Goal: Information Seeking & Learning: Learn about a topic

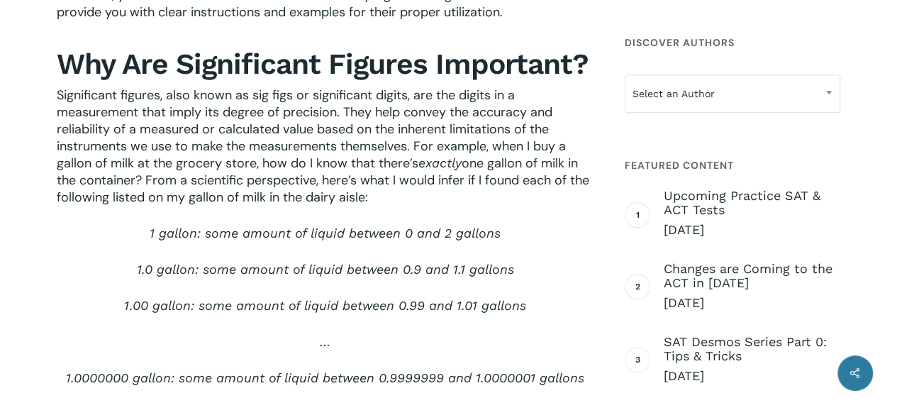
scroll to position [558, 0]
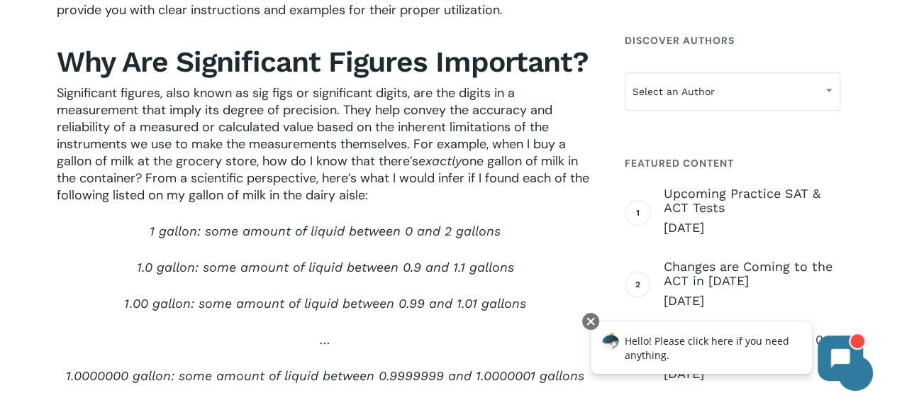
click at [104, 87] on span "Significant figures, also known as sig figs or significant digits, are the digi…" at bounding box center [311, 126] width 509 height 85
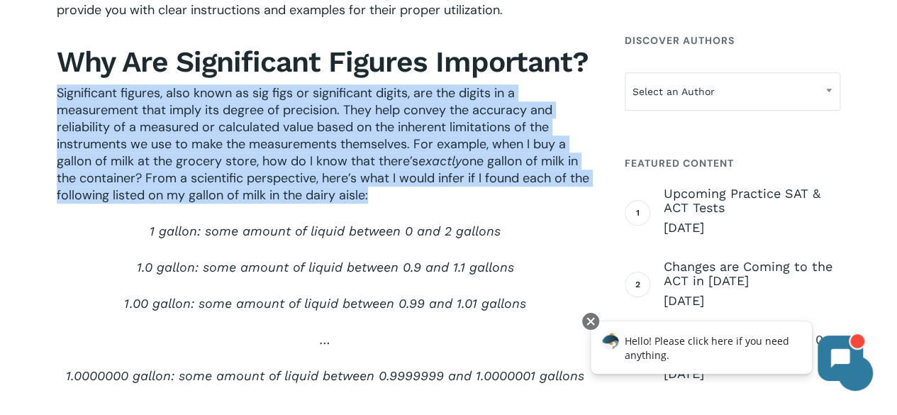
click at [104, 87] on span "Significant figures, also known as sig figs or significant digits, are the digi…" at bounding box center [311, 126] width 509 height 85
copy div "Significant figures, also known as sig figs or significant digits, are the digi…"
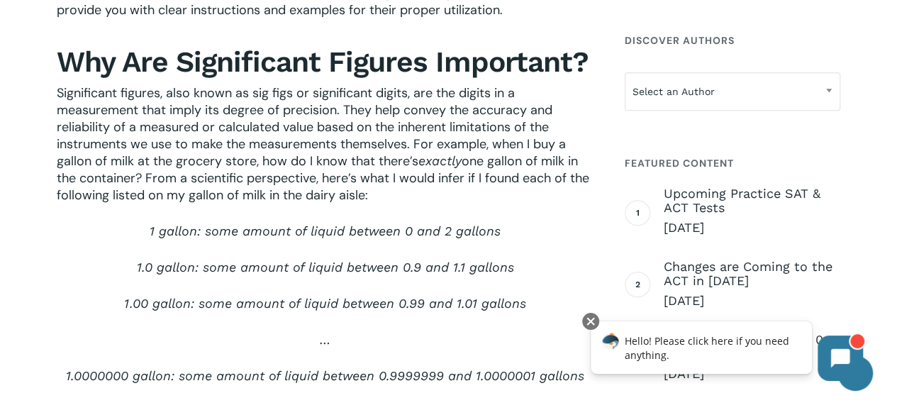
click at [223, 257] on p "1 gallon: some amount of liquid between 0 and 2 gallons" at bounding box center [325, 241] width 537 height 36
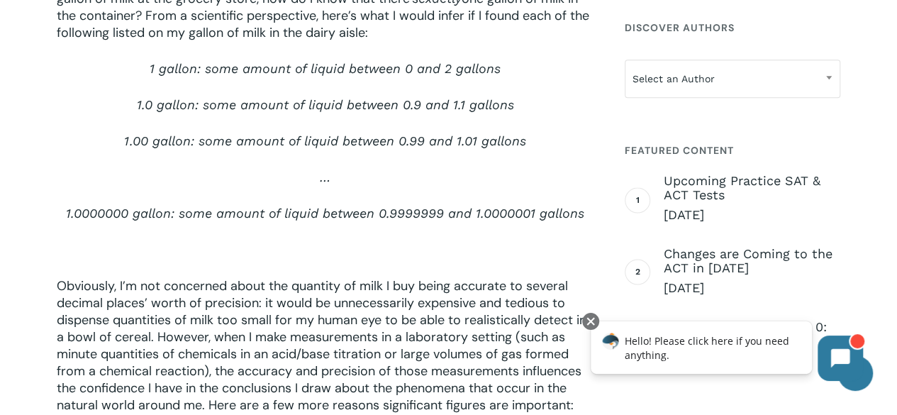
scroll to position [721, 0]
click at [223, 250] on p at bounding box center [325, 258] width 537 height 36
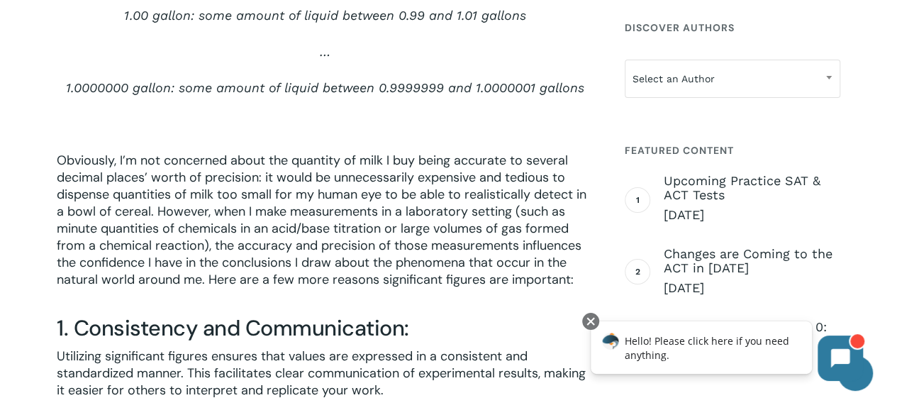
scroll to position [845, 0]
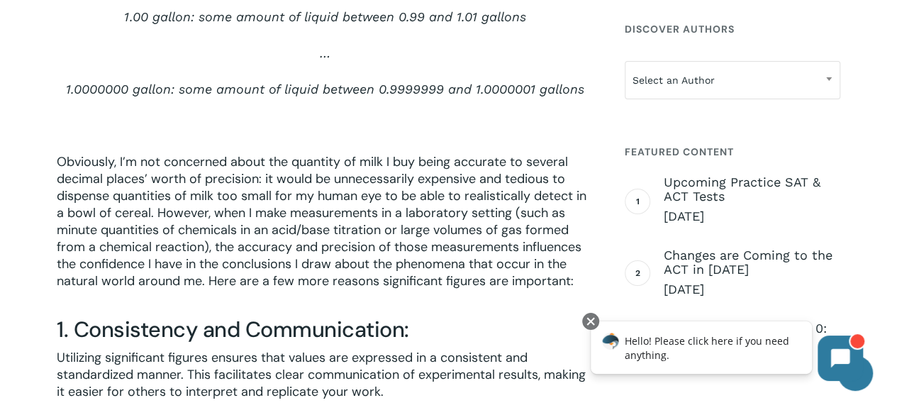
click at [89, 165] on span "Obviously, I’m not concerned about the quantity of milk I buy being accurate to…" at bounding box center [322, 221] width 530 height 136
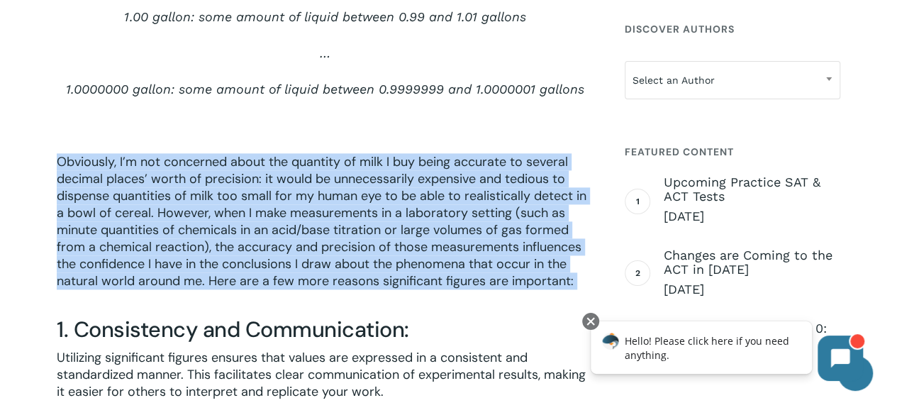
click at [89, 165] on span "Obviously, I’m not concerned about the quantity of milk I buy being accurate to…" at bounding box center [322, 221] width 530 height 136
copy div "Obviously, I’m not concerned about the quantity of milk I buy being accurate to…"
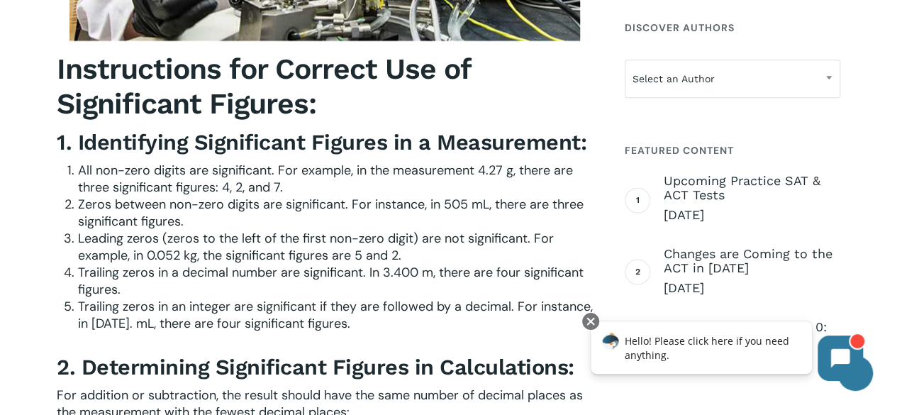
scroll to position [1774, 0]
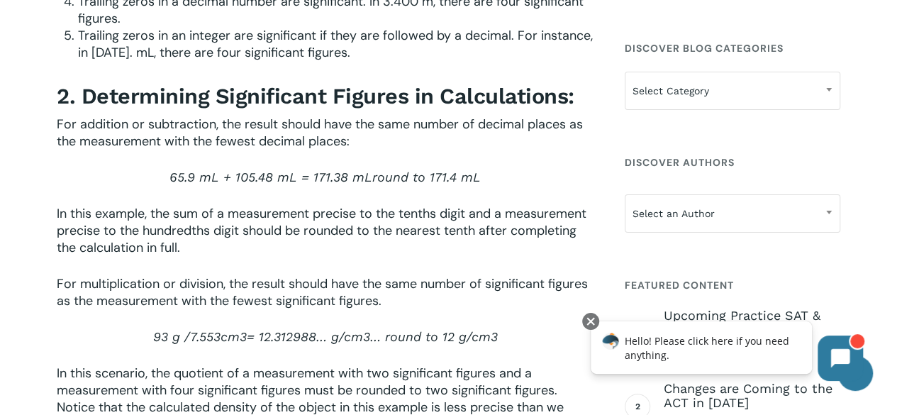
scroll to position [1916, 0]
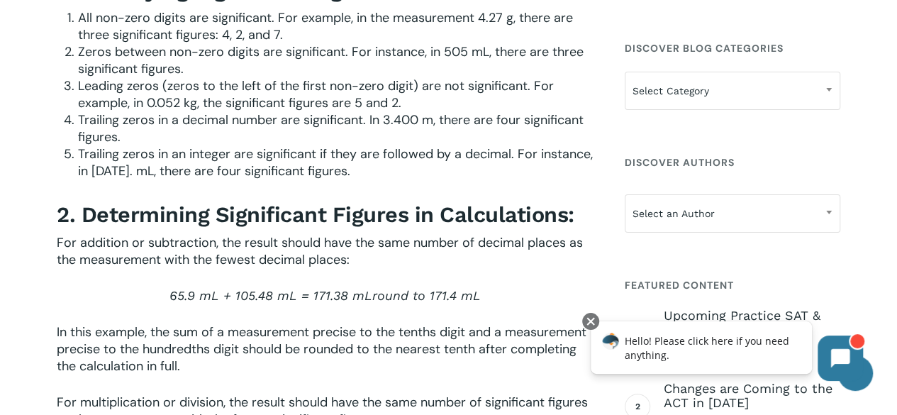
drag, startPoint x: 79, startPoint y: 118, endPoint x: 124, endPoint y: 138, distance: 48.6
click at [124, 138] on li "Trailing zeros in a decimal number are significant. In 3.400 m, there are four …" at bounding box center [336, 128] width 516 height 34
copy span "Trailing zeros in a decimal number are significant. In 3.400 m, there are four …"
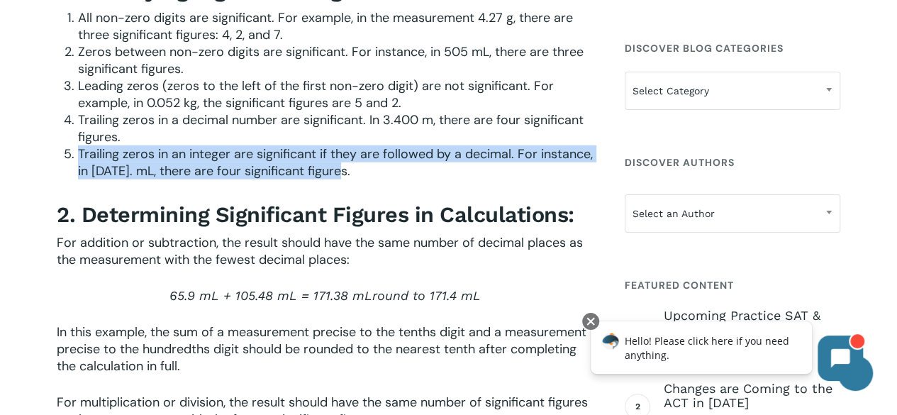
drag, startPoint x: 78, startPoint y: 154, endPoint x: 353, endPoint y: 174, distance: 275.9
click at [353, 174] on li "Trailing zeros in an integer are significant if they are followed by a decimal.…" at bounding box center [336, 162] width 516 height 34
copy span "Trailing zeros in an integer are significant if they are followed by a decimal.…"
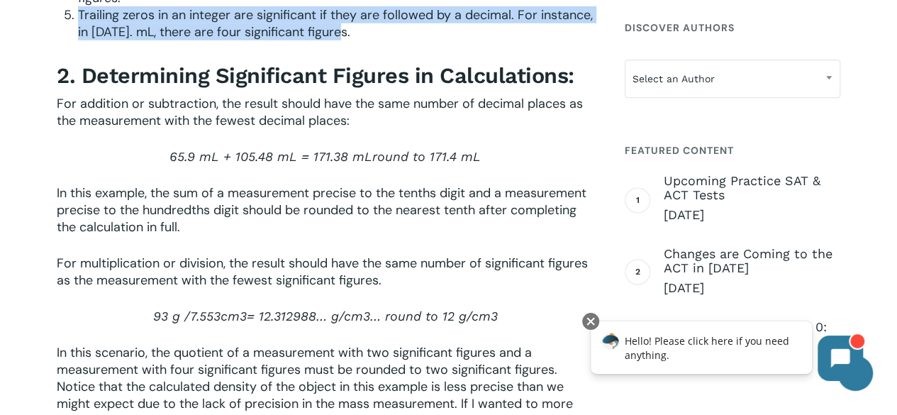
scroll to position [2058, 0]
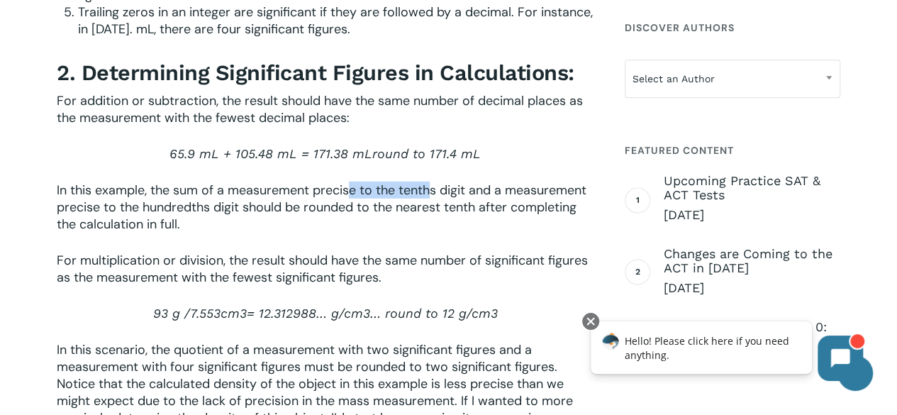
drag, startPoint x: 353, startPoint y: 187, endPoint x: 430, endPoint y: 194, distance: 77.6
click at [430, 194] on span "In this example, the sum of a measurement precise to the tenths digit and a mea…" at bounding box center [322, 207] width 530 height 51
click at [437, 219] on p "In this example, the sum of a measurement precise to the tenths digit and a mea…" at bounding box center [325, 217] width 537 height 70
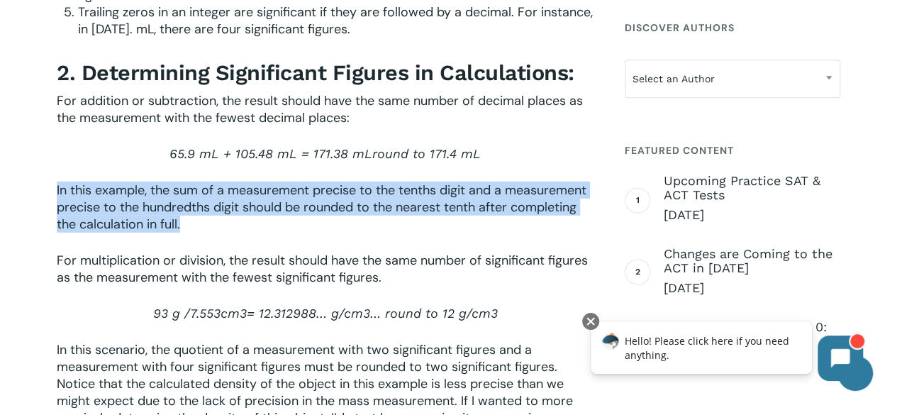
drag, startPoint x: 57, startPoint y: 189, endPoint x: 199, endPoint y: 230, distance: 147.9
click at [199, 230] on p "In this example, the sum of a measurement precise to the tenths digit and a mea…" at bounding box center [325, 217] width 537 height 70
copy span "In this example, the sum of a measurement precise to the tenths digit and a mea…"
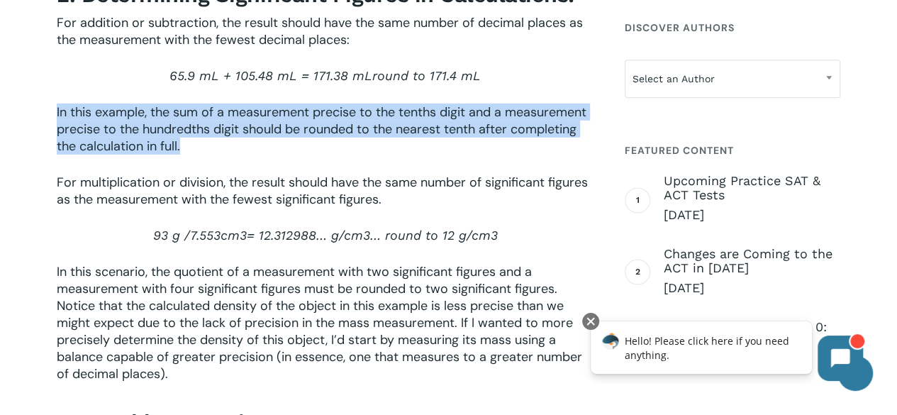
scroll to position [2200, 0]
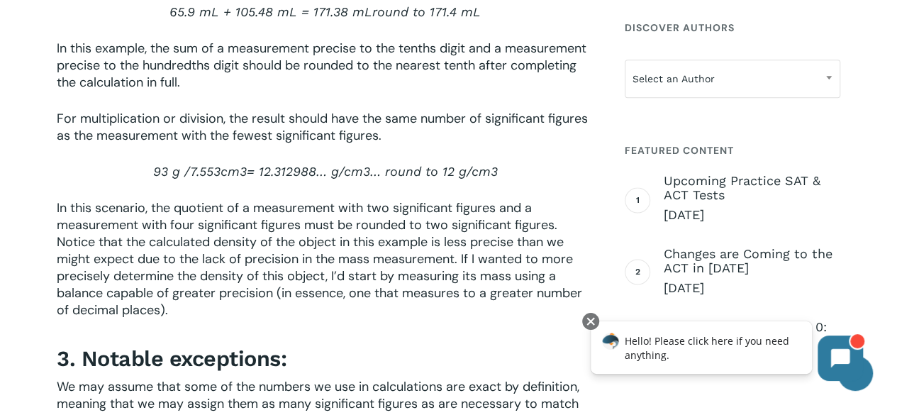
click at [339, 132] on span "For multiplication or division, the result should have the same number of signi…" at bounding box center [322, 127] width 531 height 34
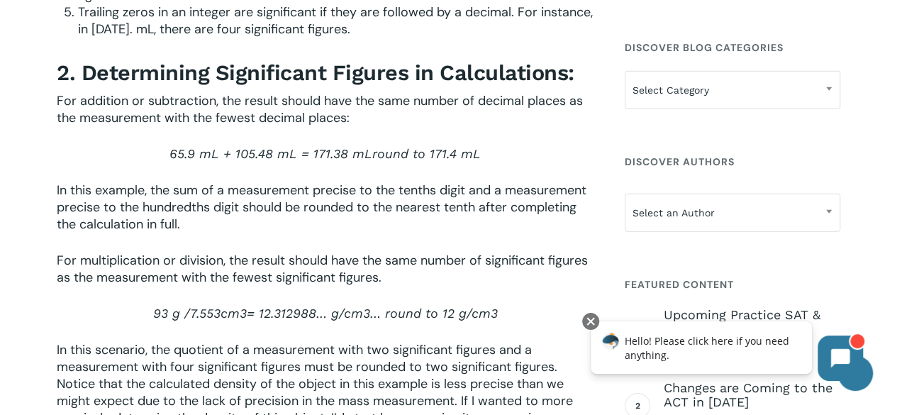
scroll to position [2129, 0]
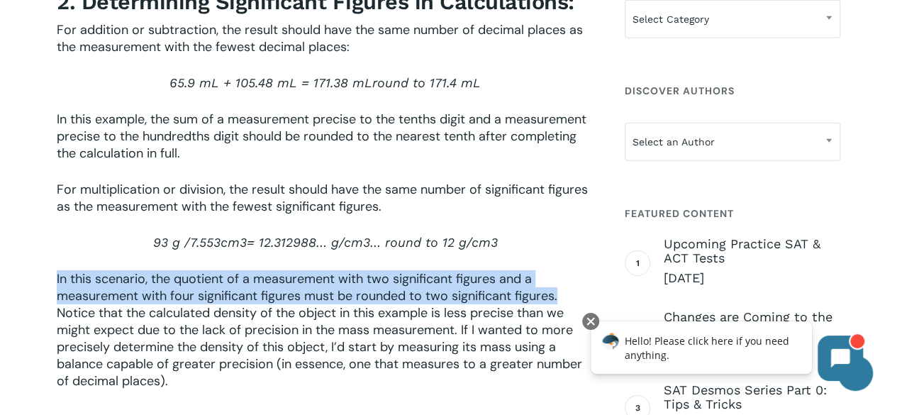
drag, startPoint x: 57, startPoint y: 279, endPoint x: 562, endPoint y: 293, distance: 505.1
click at [562, 293] on p "In this scenario, the quotient of a measurement with two significant figures an…" at bounding box center [325, 339] width 537 height 138
copy span "In this scenario, the quotient of a measurement with two significant figures an…"
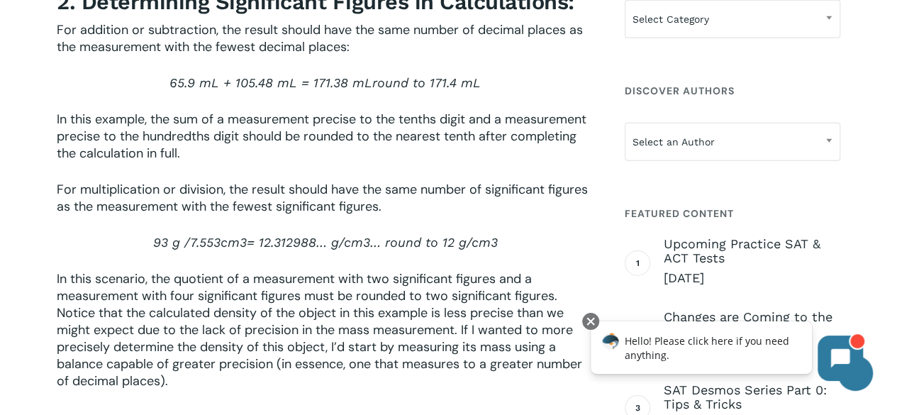
click at [458, 333] on span "In this scenario, the quotient of a measurement with two significant figures an…" at bounding box center [319, 329] width 525 height 119
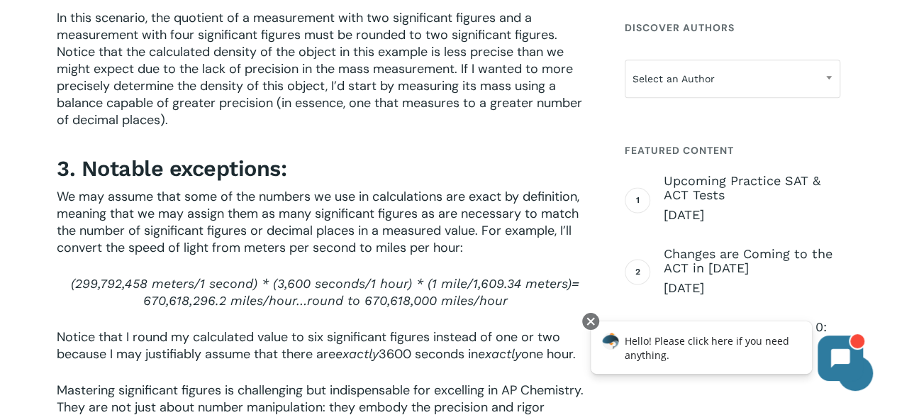
scroll to position [2413, 0]
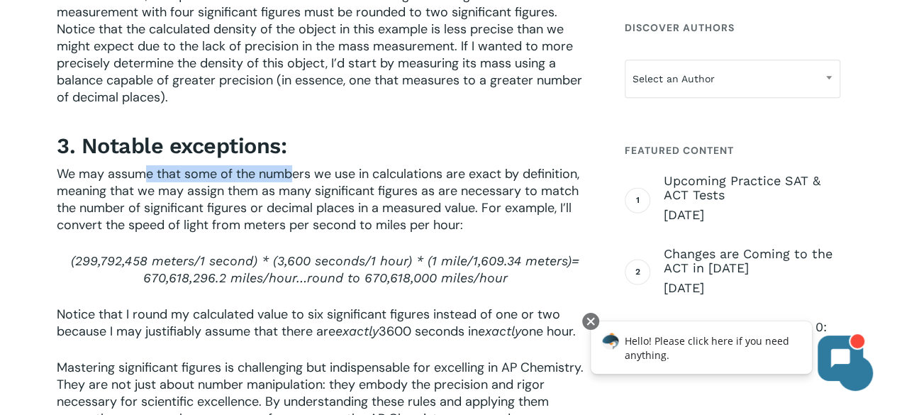
drag, startPoint x: 147, startPoint y: 172, endPoint x: 299, endPoint y: 167, distance: 152.6
click at [299, 167] on span "We may assume that some of the numbers we use in calculations are exact by defi…" at bounding box center [318, 199] width 523 height 68
click at [374, 202] on span "We may assume that some of the numbers we use in calculations are exact by defi…" at bounding box center [318, 199] width 523 height 68
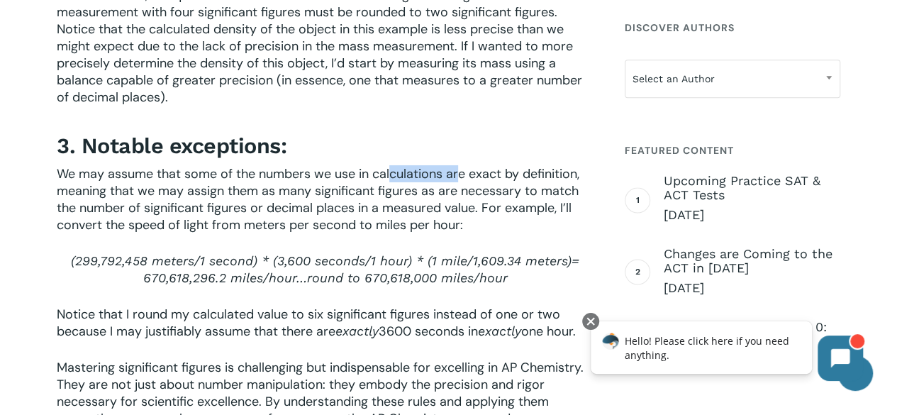
drag, startPoint x: 404, startPoint y: 177, endPoint x: 460, endPoint y: 174, distance: 55.4
click at [460, 174] on span "We may assume that some of the numbers we use in calculations are exact by defi…" at bounding box center [318, 199] width 523 height 68
click at [463, 213] on span "We may assume that some of the numbers we use in calculations are exact by defi…" at bounding box center [318, 199] width 523 height 68
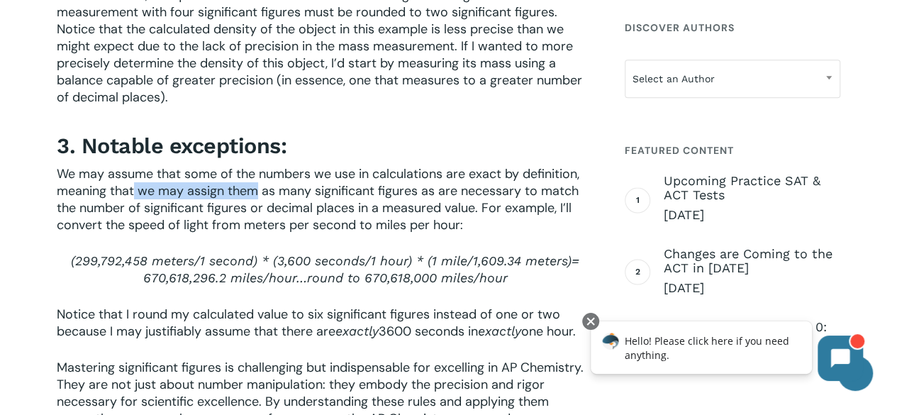
drag, startPoint x: 134, startPoint y: 193, endPoint x: 254, endPoint y: 193, distance: 119.8
click at [254, 193] on span "We may assume that some of the numbers we use in calculations are exact by defi…" at bounding box center [318, 199] width 523 height 68
click at [295, 196] on span "We may assume that some of the numbers we use in calculations are exact by defi…" at bounding box center [318, 199] width 523 height 68
drag, startPoint x: 204, startPoint y: 206, endPoint x: 353, endPoint y: 205, distance: 148.9
click at [345, 205] on span "We may assume that some of the numbers we use in calculations are exact by defi…" at bounding box center [318, 199] width 523 height 68
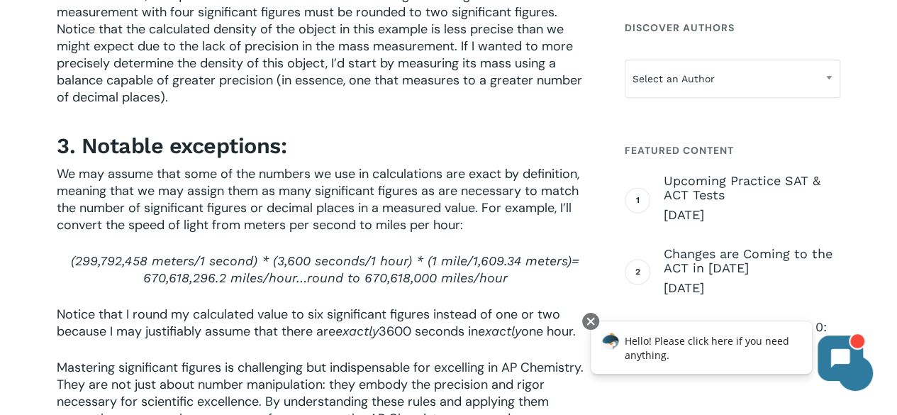
click at [167, 222] on span "We may assume that some of the numbers we use in calculations are exact by defi…" at bounding box center [318, 199] width 523 height 68
drag, startPoint x: 287, startPoint y: 225, endPoint x: 424, endPoint y: 226, distance: 137.6
click at [416, 226] on span "We may assume that some of the numbers we use in calculations are exact by defi…" at bounding box center [318, 199] width 523 height 68
click at [426, 226] on span "We may assume that some of the numbers we use in calculations are exact by defi…" at bounding box center [318, 199] width 523 height 68
drag, startPoint x: 281, startPoint y: 223, endPoint x: 425, endPoint y: 222, distance: 144.7
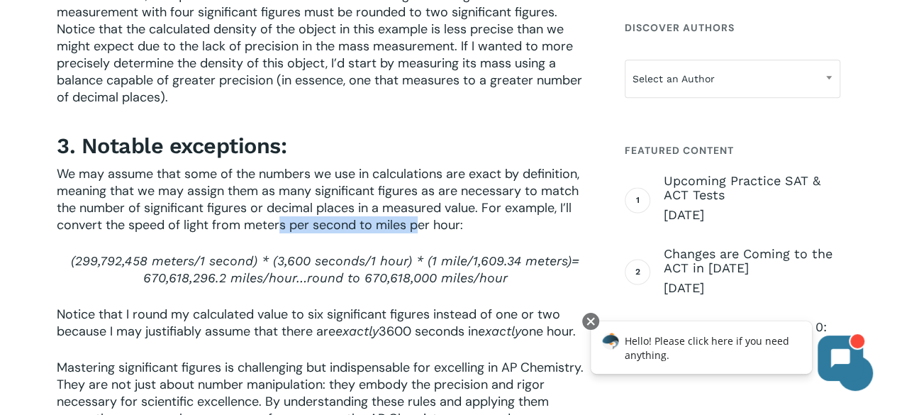
click at [423, 222] on span "We may assume that some of the numbers we use in calculations are exact by defi…" at bounding box center [318, 199] width 523 height 68
click at [441, 222] on span "We may assume that some of the numbers we use in calculations are exact by defi…" at bounding box center [318, 199] width 523 height 68
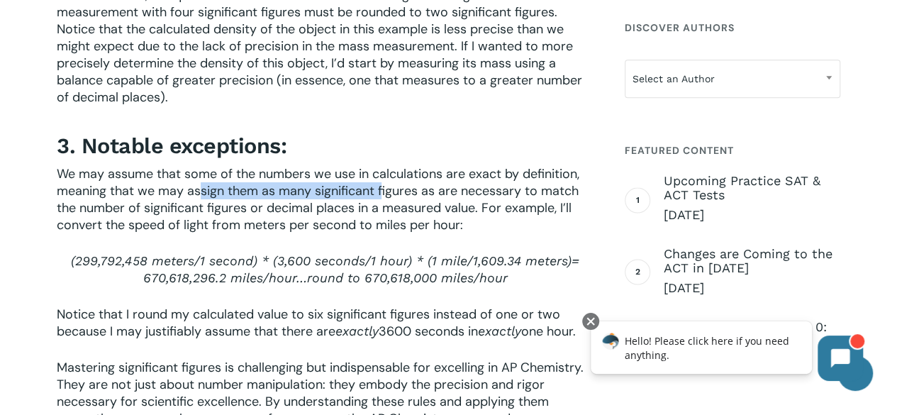
drag, startPoint x: 216, startPoint y: 189, endPoint x: 393, endPoint y: 189, distance: 176.6
click at [391, 189] on span "We may assume that some of the numbers we use in calculations are exact by defi…" at bounding box center [318, 199] width 523 height 68
click at [464, 194] on span "We may assume that some of the numbers we use in calculations are exact by defi…" at bounding box center [318, 199] width 523 height 68
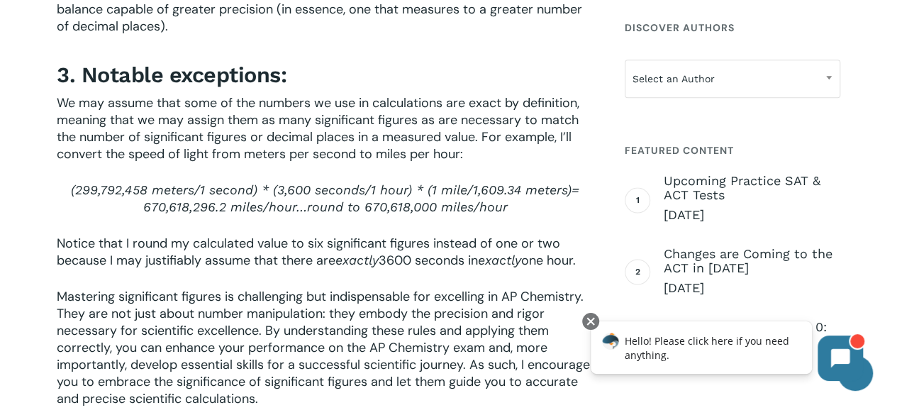
scroll to position [2554, 0]
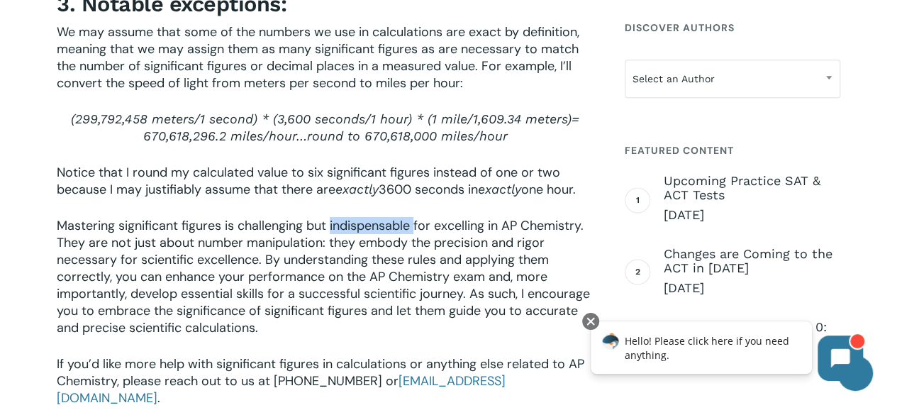
drag, startPoint x: 333, startPoint y: 225, endPoint x: 417, endPoint y: 223, distance: 84.4
click at [417, 223] on span "Mastering significant figures is challenging but indispensable for excelling in…" at bounding box center [323, 276] width 533 height 119
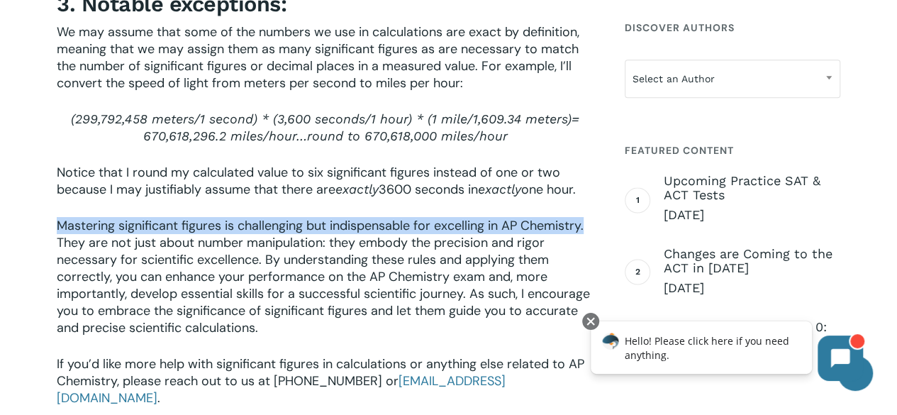
drag, startPoint x: 57, startPoint y: 225, endPoint x: 587, endPoint y: 226, distance: 529.7
click at [587, 226] on p "Mastering significant figures is challenging but indispensable for excelling in…" at bounding box center [325, 286] width 537 height 138
copy span "Mastering significant figures is challenging but indispensable for excelling in…"
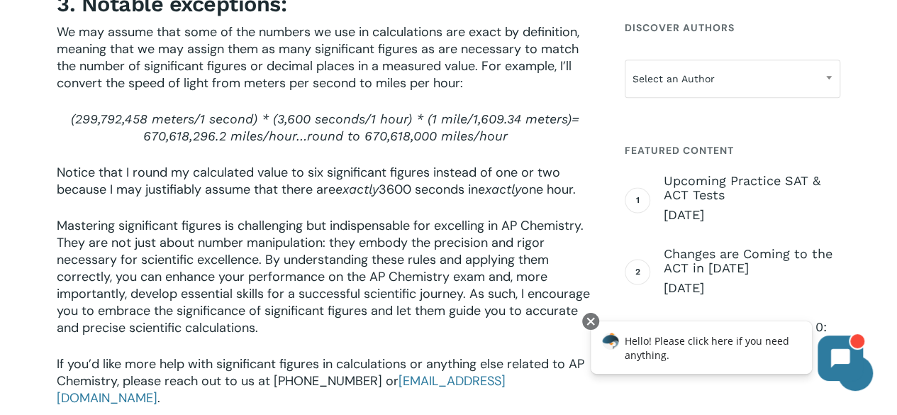
click at [58, 250] on span "Mastering significant figures is challenging but indispensable for excelling in…" at bounding box center [323, 276] width 533 height 119
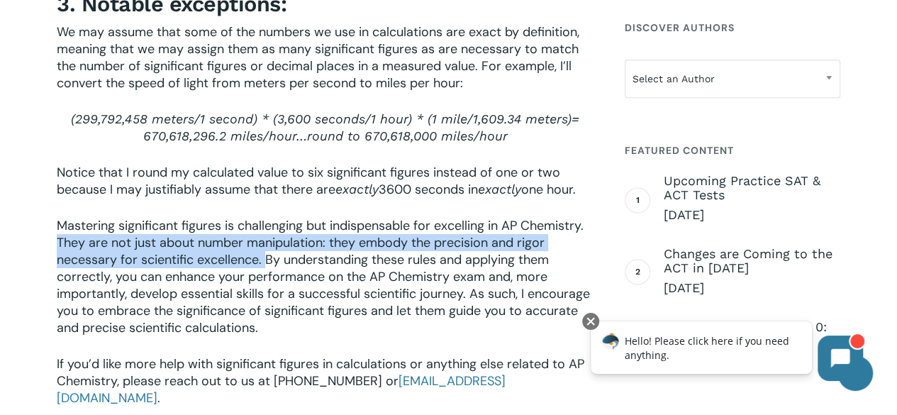
drag, startPoint x: 58, startPoint y: 239, endPoint x: 267, endPoint y: 259, distance: 209.4
click at [267, 259] on span "Mastering significant figures is challenging but indispensable for excelling in…" at bounding box center [323, 276] width 533 height 119
copy span "They are not just about number manipulation: they embody the precision and rigo…"
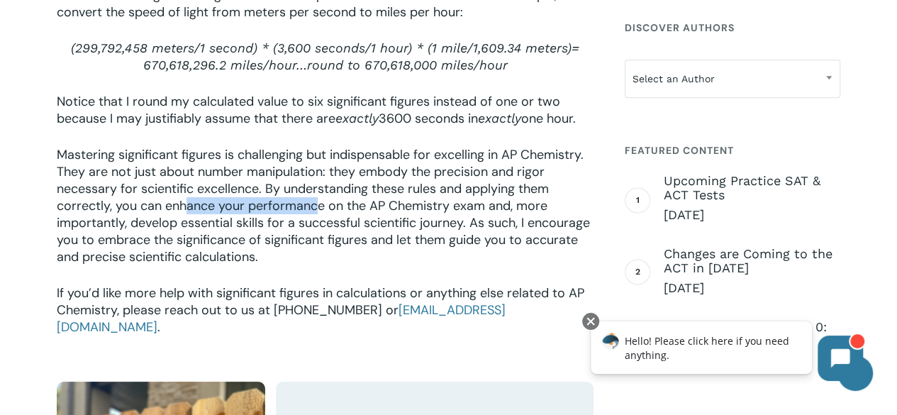
drag, startPoint x: 186, startPoint y: 209, endPoint x: 356, endPoint y: 211, distance: 170.2
click at [326, 209] on span "Mastering significant figures is challenging but indispensable for excelling in…" at bounding box center [323, 205] width 533 height 119
click at [368, 226] on span "Mastering significant figures is challenging but indispensable for excelling in…" at bounding box center [323, 205] width 533 height 119
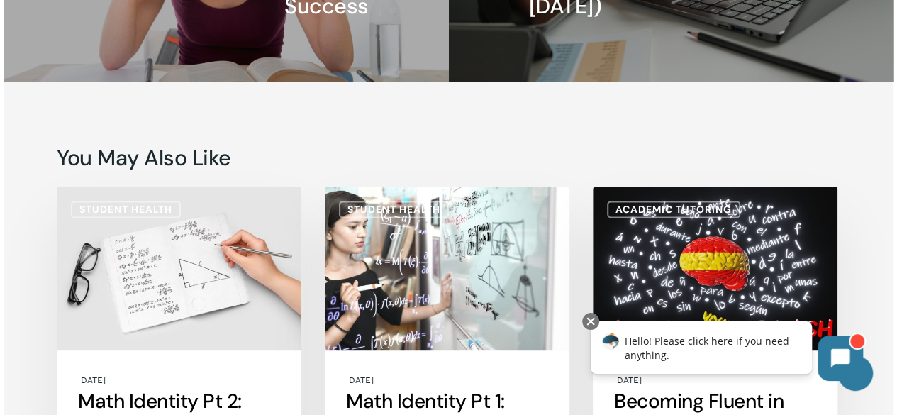
scroll to position [3689, 0]
